Goal: Information Seeking & Learning: Check status

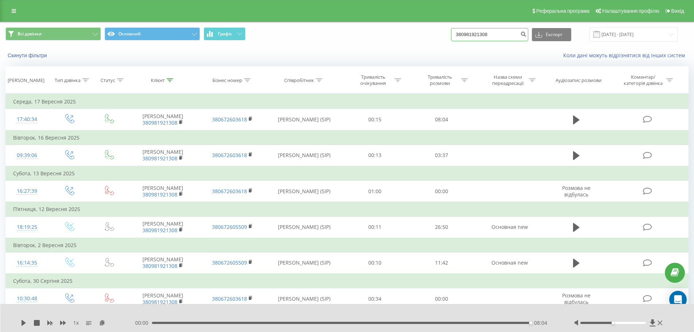
drag, startPoint x: 500, startPoint y: 30, endPoint x: 442, endPoint y: 29, distance: 58.0
click at [442, 29] on div "Всі дзвінки Основний Графік 380981921308 Експорт .csv .xls .xlsx 23.06.2025 - 2…" at bounding box center [346, 34] width 683 height 14
paste input "67 590 4496"
type input "380 67 590 4496"
click at [527, 35] on icon "submit" at bounding box center [524, 33] width 6 height 4
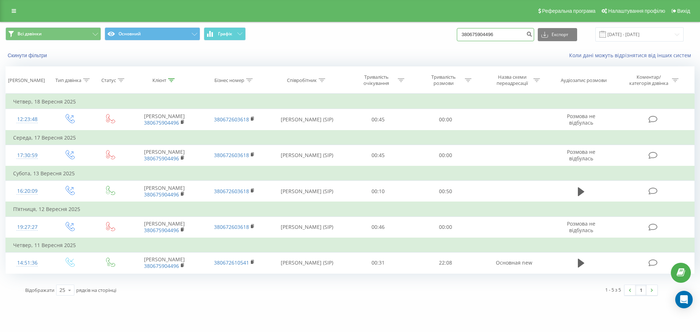
drag, startPoint x: 507, startPoint y: 32, endPoint x: 426, endPoint y: 31, distance: 80.9
click at [426, 31] on div "Всі дзвінки Основний Графік 380675904496 Експорт .csv .xls .xlsx 23.06.2025 - 2…" at bounding box center [349, 34] width 689 height 14
paste input "93 258 493"
type input "380 93 258 4936"
click at [532, 32] on icon "submit" at bounding box center [529, 33] width 6 height 4
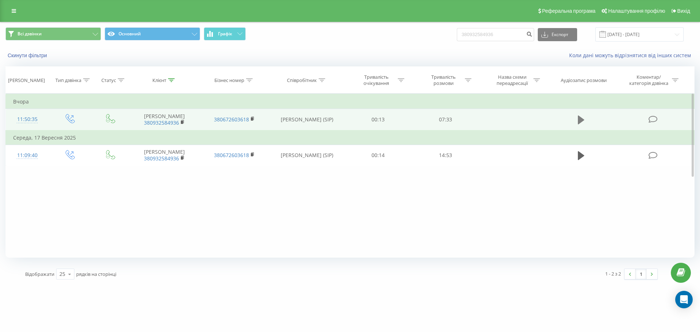
click at [580, 122] on icon at bounding box center [581, 120] width 7 height 9
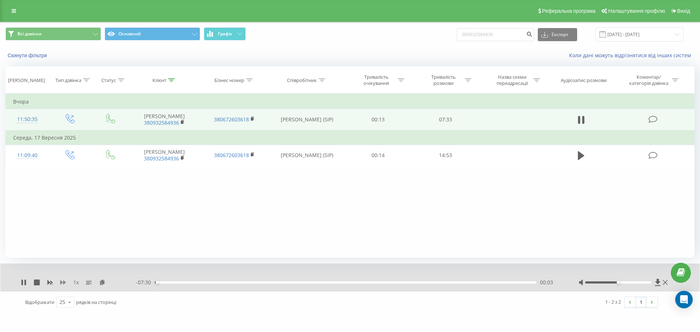
click at [64, 282] on icon at bounding box center [63, 282] width 6 height 4
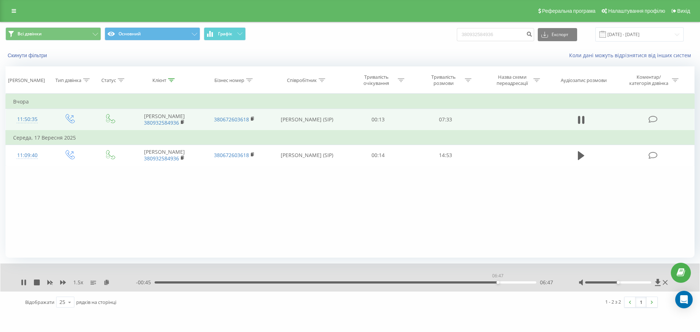
click at [498, 282] on div "06:47" at bounding box center [346, 282] width 382 height 2
click at [488, 282] on div "06:36" at bounding box center [346, 282] width 382 height 2
drag, startPoint x: 620, startPoint y: 282, endPoint x: 648, endPoint y: 281, distance: 28.5
click at [647, 281] on div at bounding box center [623, 282] width 91 height 7
click at [658, 280] on icon at bounding box center [657, 282] width 5 height 7
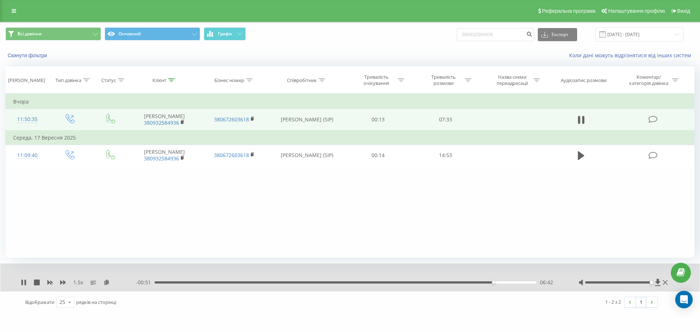
drag, startPoint x: 644, startPoint y: 282, endPoint x: 653, endPoint y: 282, distance: 9.1
click at [653, 282] on div at bounding box center [623, 282] width 91 height 7
drag, startPoint x: 506, startPoint y: 32, endPoint x: 435, endPoint y: 24, distance: 71.9
click at [435, 24] on div "Всі дзвінки Основний Графік 380932584936 Експорт .csv .xls .xlsx 23.06.2025 - 2…" at bounding box center [349, 34] width 699 height 24
paste input "50 250 4145"
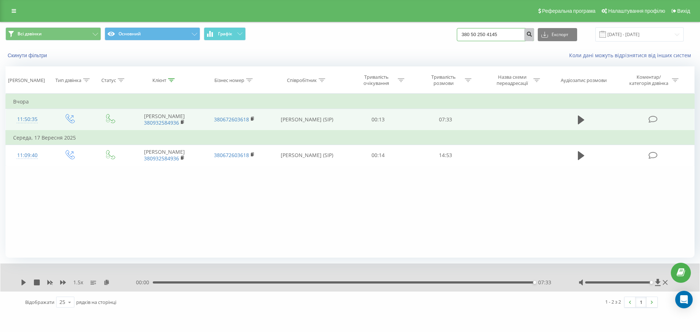
type input "380 50 250 4145"
click at [532, 34] on icon "submit" at bounding box center [529, 33] width 6 height 4
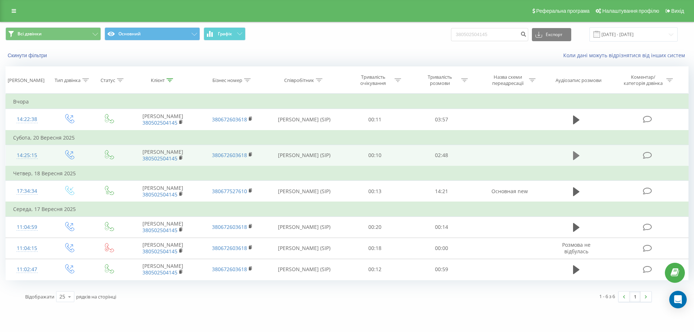
click at [575, 160] on icon at bounding box center [576, 155] width 7 height 9
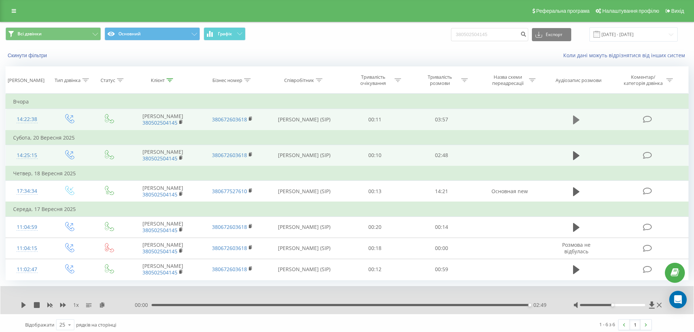
click at [573, 124] on button at bounding box center [576, 119] width 11 height 11
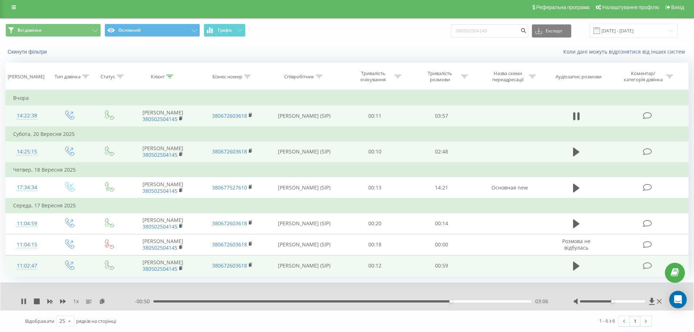
scroll to position [37, 0]
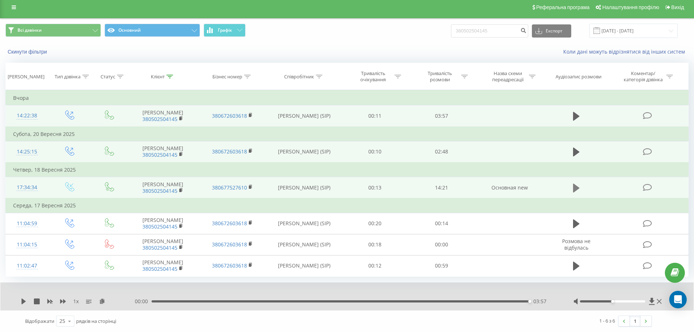
click at [577, 183] on icon at bounding box center [576, 187] width 7 height 9
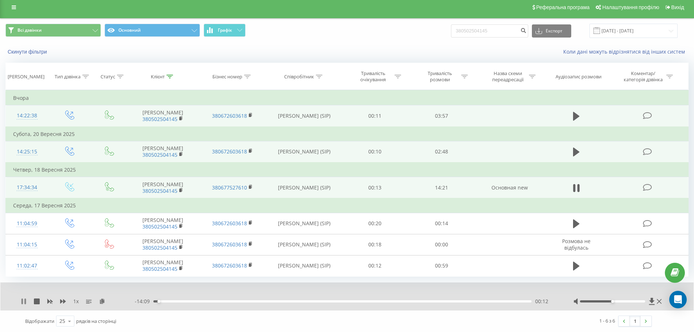
click at [24, 302] on icon at bounding box center [24, 302] width 6 height 6
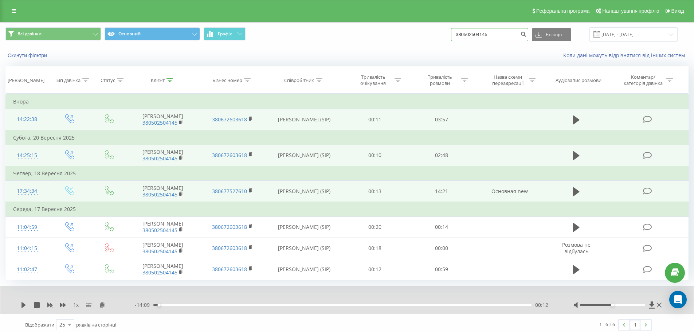
drag, startPoint x: 497, startPoint y: 35, endPoint x: 432, endPoint y: 34, distance: 65.6
click at [432, 34] on div "Всі дзвінки Основний Графік 380502504145 Експорт .csv .xls .xlsx 23.06.2025 - 2…" at bounding box center [346, 34] width 683 height 14
paste input "97 210 153"
type input "380 97 210 1535"
click at [527, 35] on icon "submit" at bounding box center [524, 33] width 6 height 4
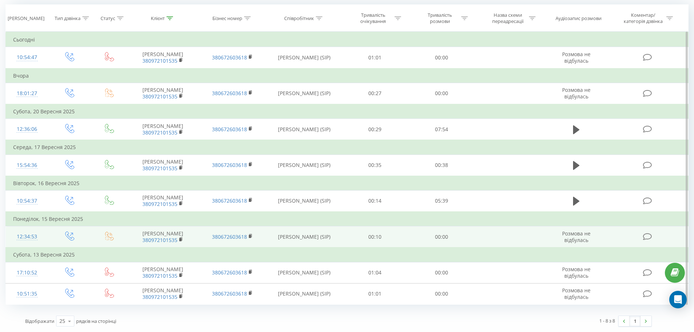
scroll to position [107, 0]
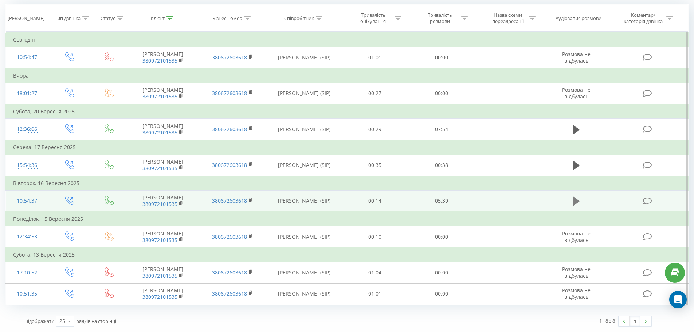
click at [578, 196] on icon at bounding box center [576, 201] width 7 height 10
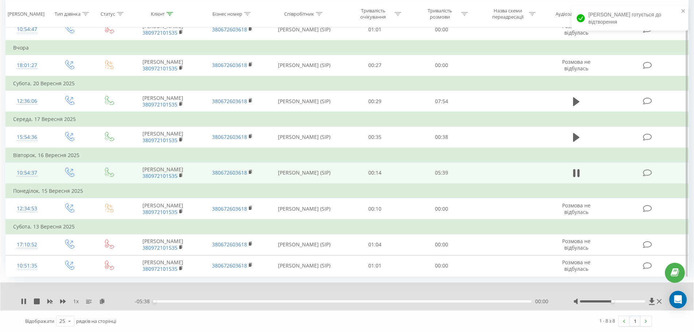
scroll to position [135, 0]
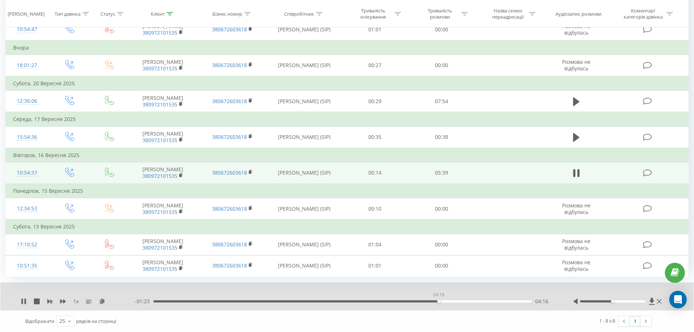
click at [439, 301] on div "04:16" at bounding box center [342, 301] width 378 height 2
drag, startPoint x: 613, startPoint y: 301, endPoint x: 651, endPoint y: 301, distance: 38.6
click at [651, 301] on div at bounding box center [619, 301] width 90 height 7
click at [62, 304] on icon at bounding box center [63, 302] width 6 height 6
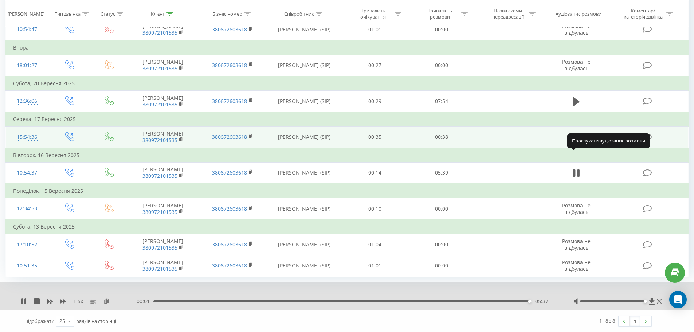
click at [576, 133] on icon at bounding box center [576, 137] width 7 height 9
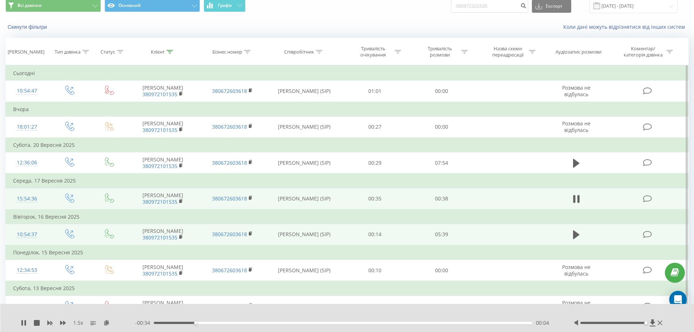
scroll to position [26, 0]
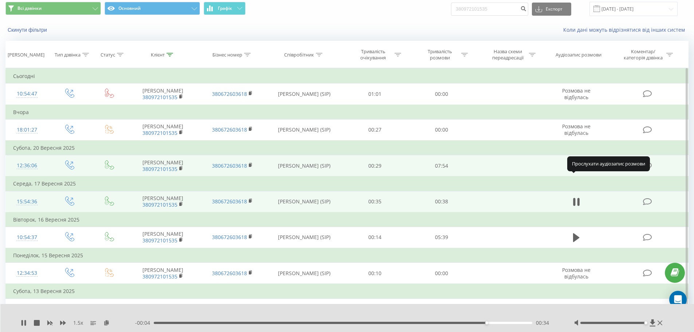
click at [577, 170] on icon at bounding box center [576, 165] width 7 height 9
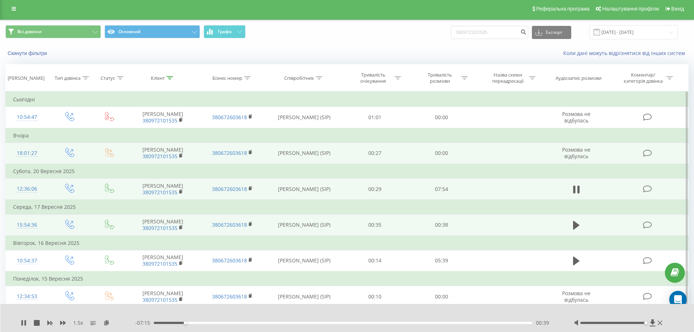
scroll to position [0, 0]
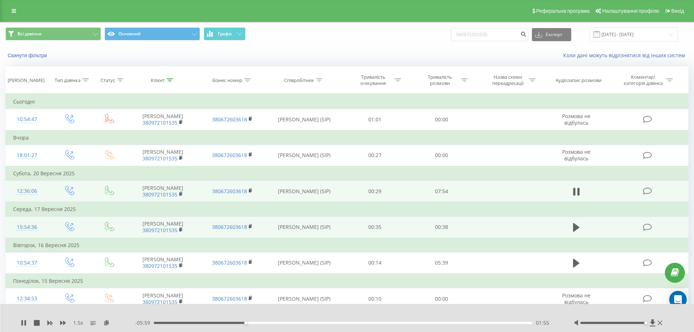
click at [362, 322] on div "01:55" at bounding box center [343, 323] width 379 height 2
